Goal: Information Seeking & Learning: Learn about a topic

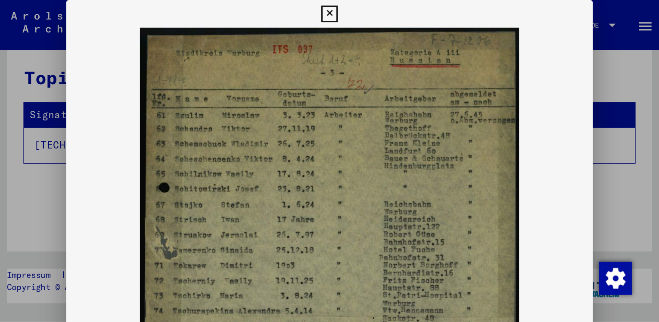
scroll to position [9, 0]
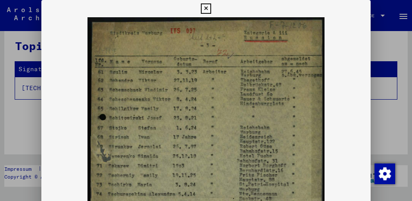
click at [206, 9] on icon at bounding box center [206, 8] width 10 height 10
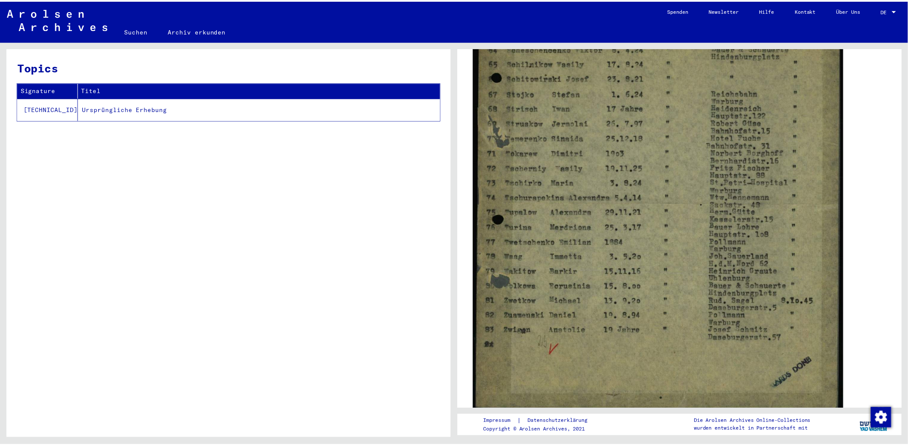
scroll to position [239, 0]
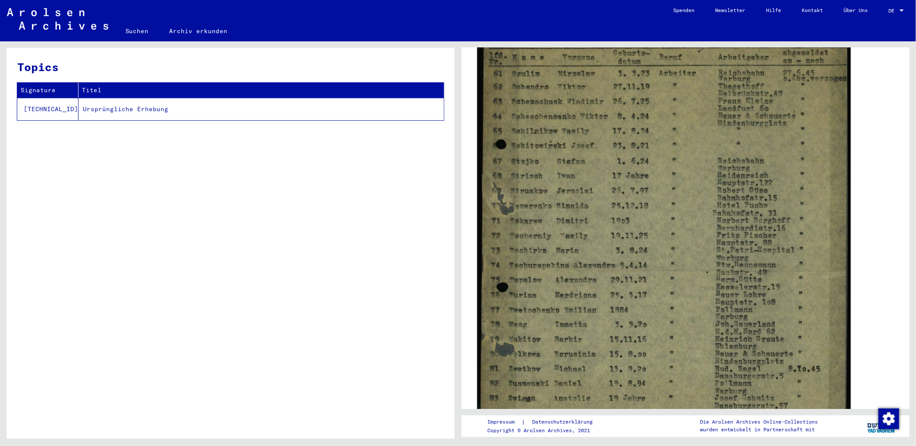
click at [636, 207] on img at bounding box center [663, 235] width 373 height 496
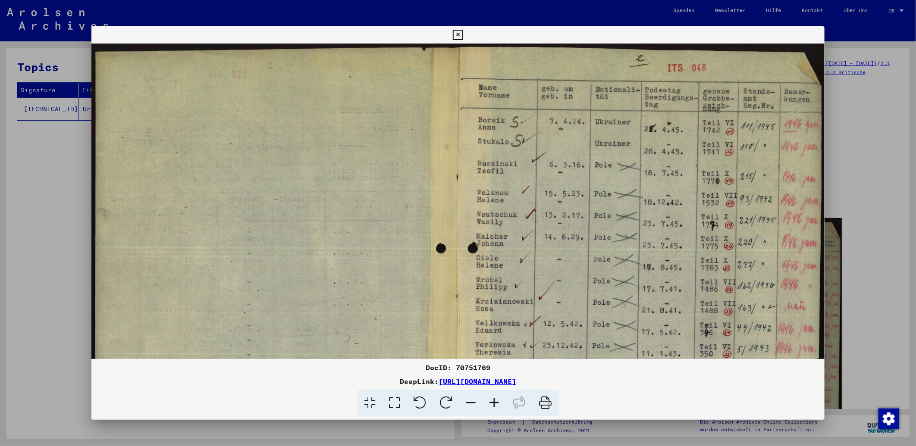
drag, startPoint x: 565, startPoint y: 141, endPoint x: 523, endPoint y: 290, distance: 154.5
click at [523, 290] on img at bounding box center [457, 302] width 732 height 517
drag, startPoint x: 557, startPoint y: 170, endPoint x: 535, endPoint y: 195, distance: 33.6
click at [538, 194] on img at bounding box center [457, 302] width 732 height 517
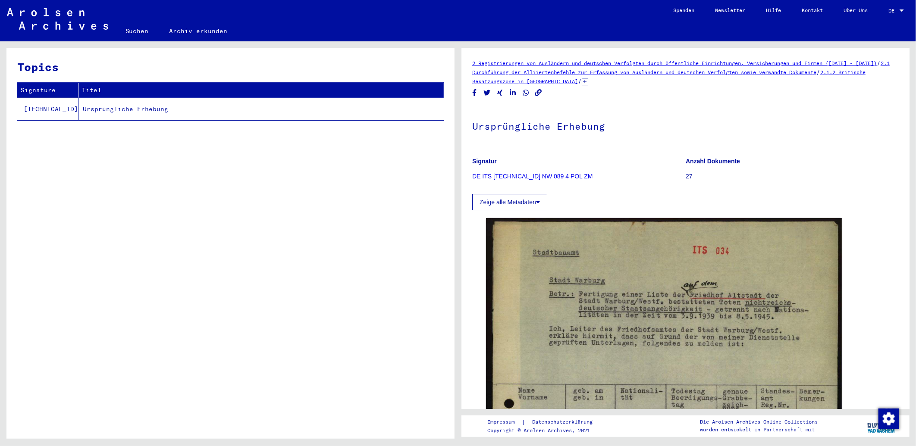
scroll to position [216, 0]
